Goal: Complete application form

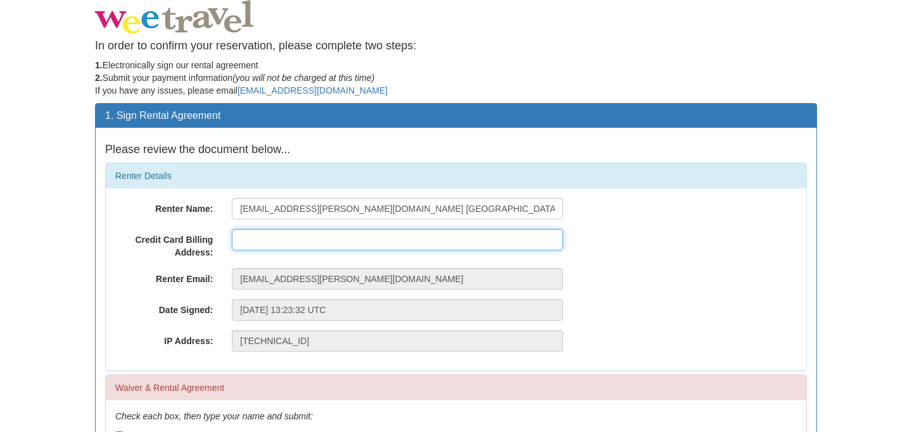
click at [270, 237] on input "text" at bounding box center [397, 240] width 331 height 22
type input "7850 Rue Berri"
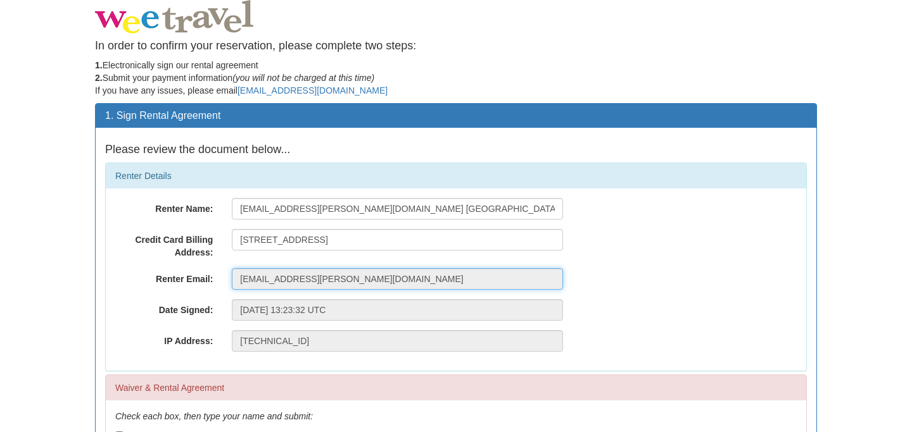
click at [312, 280] on input "[EMAIL_ADDRESS][PERSON_NAME][DOMAIN_NAME]" at bounding box center [397, 279] width 331 height 22
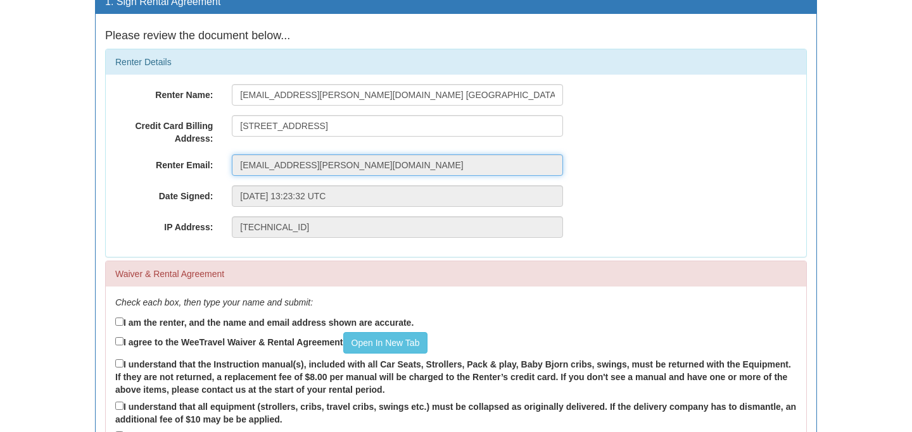
scroll to position [115, 0]
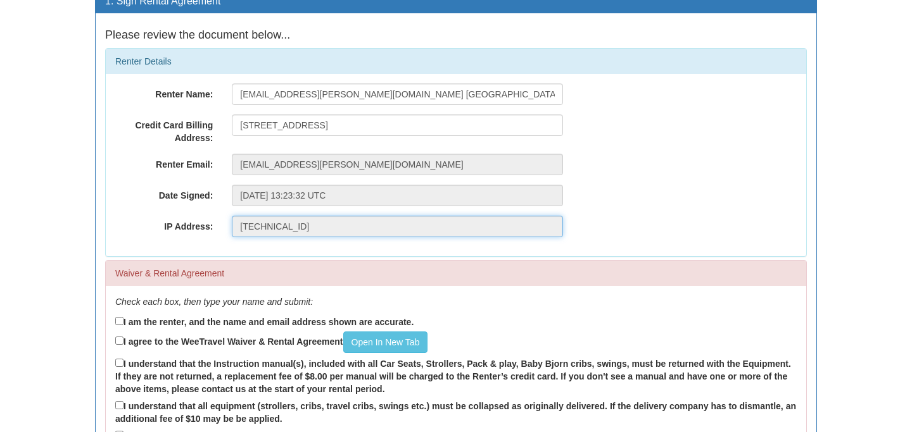
click at [304, 229] on input "[TECHNICAL_ID]" at bounding box center [397, 227] width 331 height 22
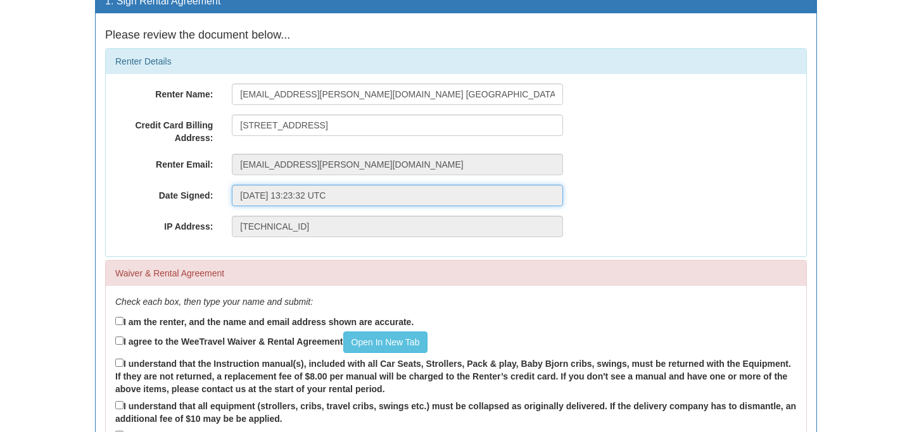
click at [281, 189] on input "Friday, 10-Oct-2025 13:23:32 UTC" at bounding box center [397, 196] width 331 height 22
click at [286, 194] on input "Friday, 10-Oct-2025 13:23:32 UTC" at bounding box center [397, 196] width 331 height 22
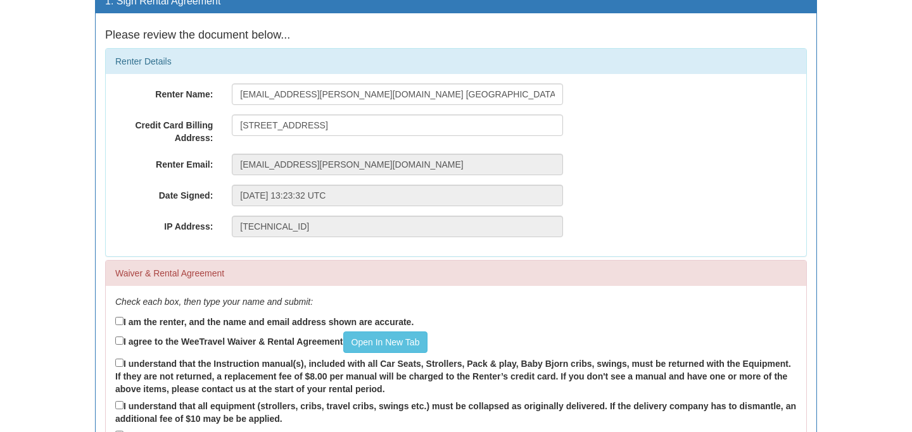
click at [140, 322] on label "I am the renter, and the name and email address shown are accurate." at bounding box center [264, 322] width 298 height 14
click at [123, 322] on input "I am the renter, and the name and email address shown are accurate." at bounding box center [119, 321] width 8 height 8
click at [276, 315] on label "I am the renter, and the name and email address shown are accurate." at bounding box center [264, 322] width 298 height 14
click at [123, 317] on input "I am the renter, and the name and email address shown are accurate." at bounding box center [119, 321] width 8 height 8
click at [122, 320] on input "I am the renter, and the name and email address shown are accurate." at bounding box center [119, 321] width 8 height 8
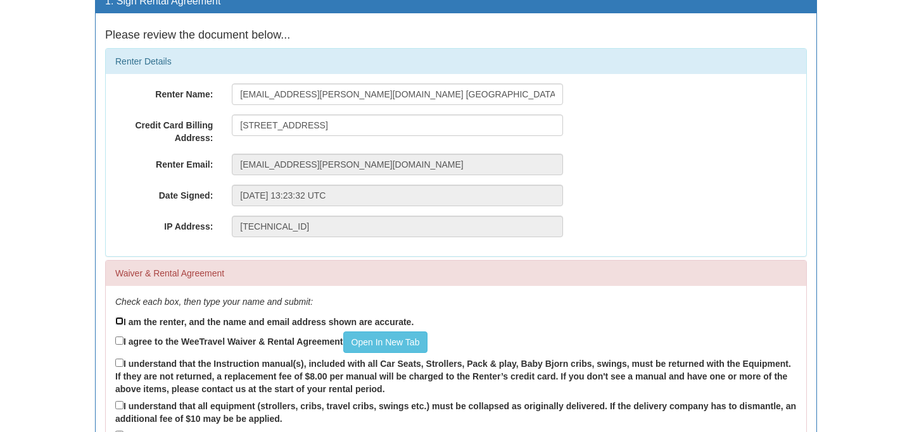
checkbox input "true"
click at [122, 337] on input "I agree to the WeeTravel Waiver & Rental Agreement Open In New Tab" at bounding box center [119, 341] width 8 height 8
checkbox input "true"
click at [121, 361] on input "I understand that the Instruction manual(s), included with all Car Seats, Strol…" at bounding box center [119, 363] width 8 height 8
checkbox input "true"
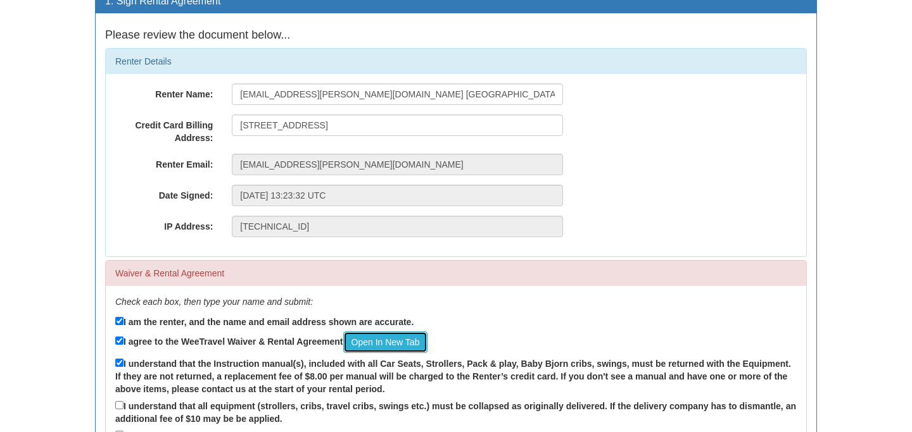
click at [356, 334] on link "Open In New Tab" at bounding box center [385, 343] width 85 height 22
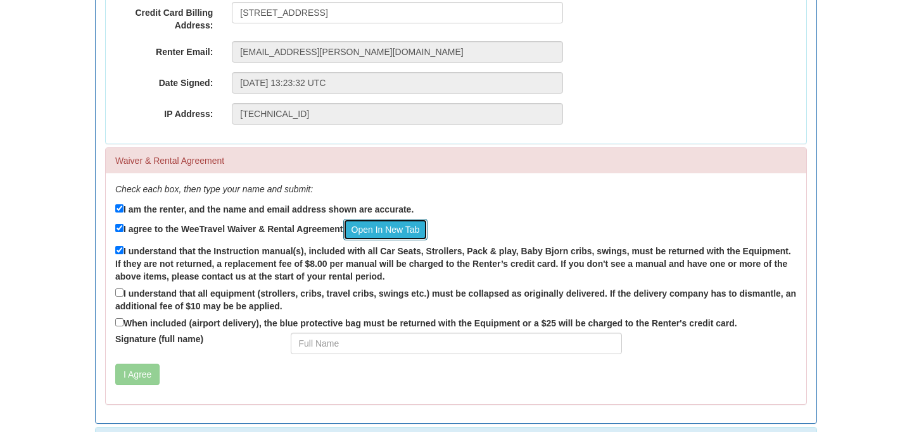
scroll to position [260, 0]
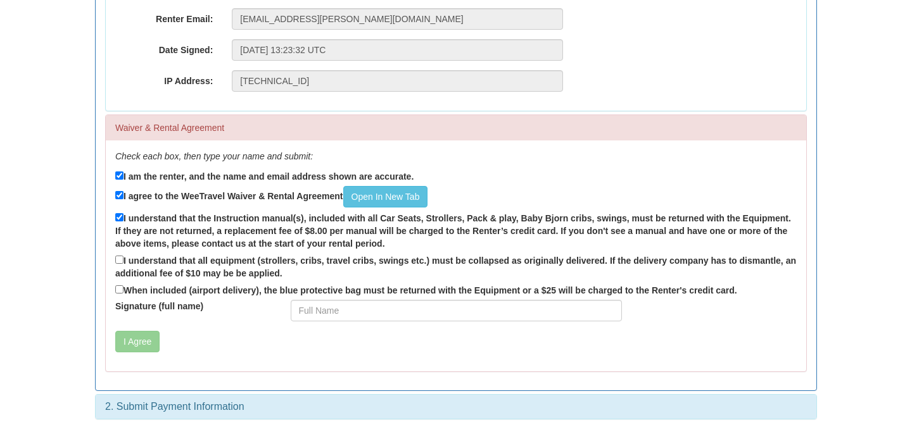
click at [118, 254] on label "I understand that all equipment (strollers, cribs, travel cribs, swings etc.) m…" at bounding box center [455, 266] width 681 height 27
click at [118, 256] on input "I understand that all equipment (strollers, cribs, travel cribs, swings etc.) m…" at bounding box center [119, 260] width 8 height 8
click at [118, 263] on input "I understand that all equipment (strollers, cribs, travel cribs, swings etc.) m…" at bounding box center [119, 260] width 8 height 8
checkbox input "true"
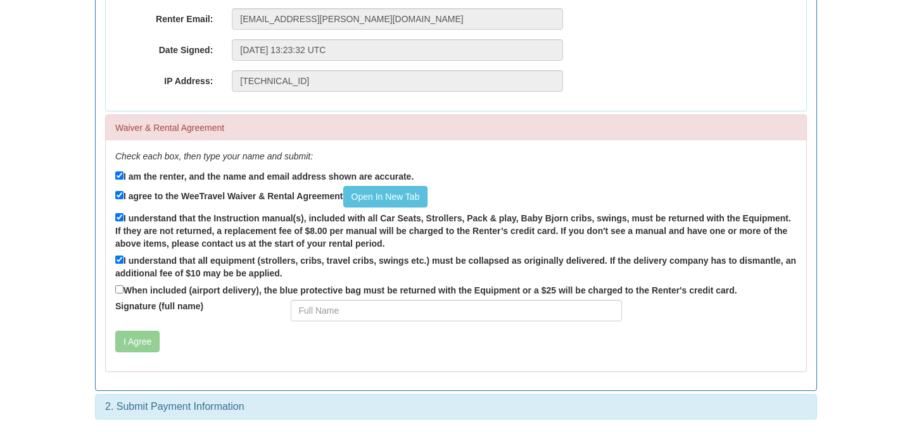
click at [125, 292] on label "When included (airport delivery), the blue protective bag must be returned with…" at bounding box center [426, 290] width 622 height 14
click at [123, 292] on input "When included (airport delivery), the blue protective bag must be returned with…" at bounding box center [119, 290] width 8 height 8
checkbox input "true"
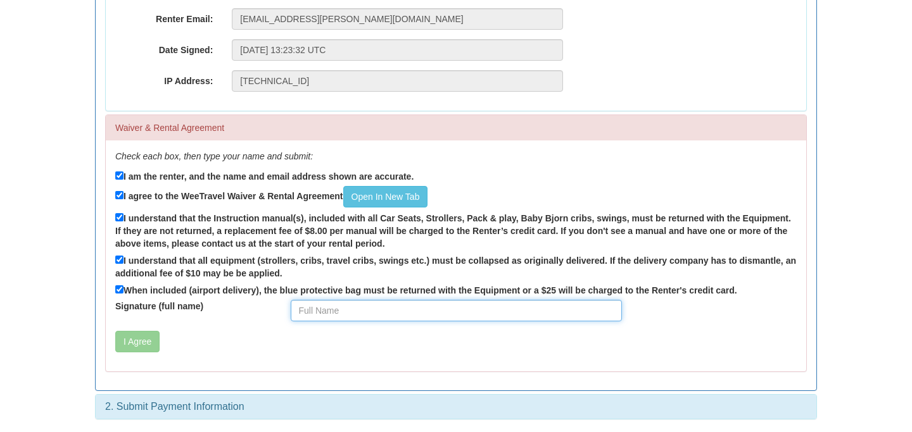
click at [368, 315] on input "Signature (full name)" at bounding box center [456, 311] width 331 height 22
type input "Raphaelle Savoie"
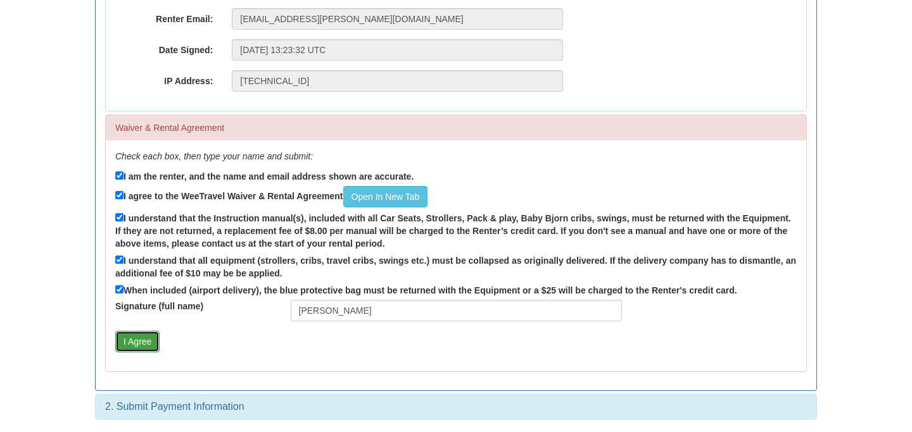
click at [146, 338] on button "I Agree" at bounding box center [137, 342] width 44 height 22
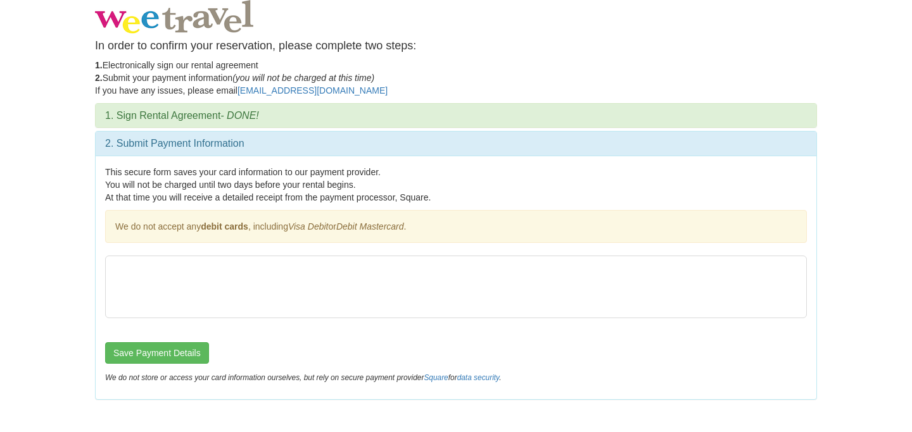
scroll to position [0, 0]
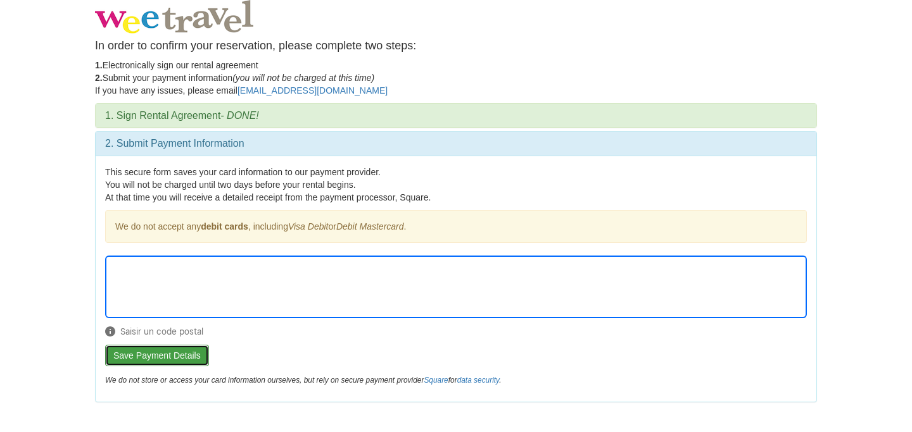
click at [167, 351] on button "Save Payment Details" at bounding box center [157, 356] width 104 height 22
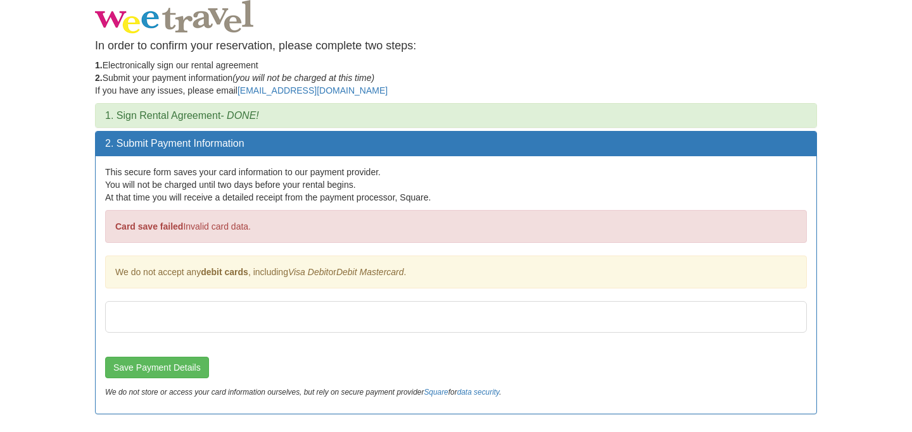
click at [256, 196] on p "This secure form saves your card information to our payment provider. You will …" at bounding box center [455, 185] width 701 height 38
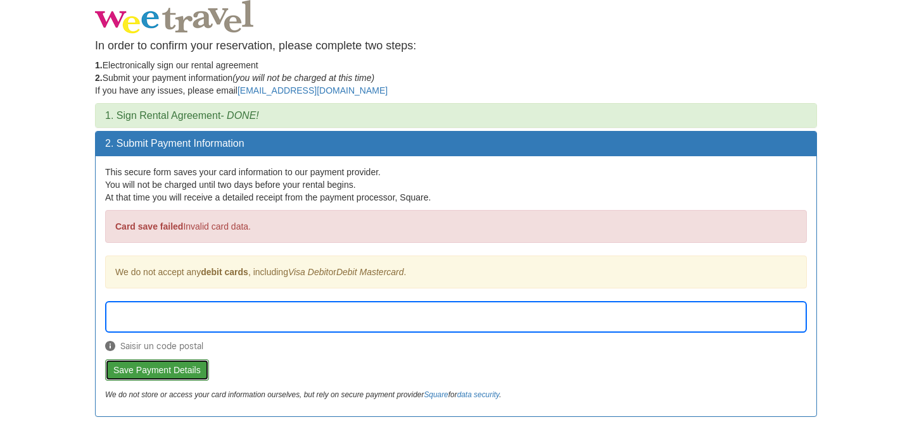
click at [175, 368] on button "Save Payment Details" at bounding box center [157, 371] width 104 height 22
